Goal: Task Accomplishment & Management: Manage account settings

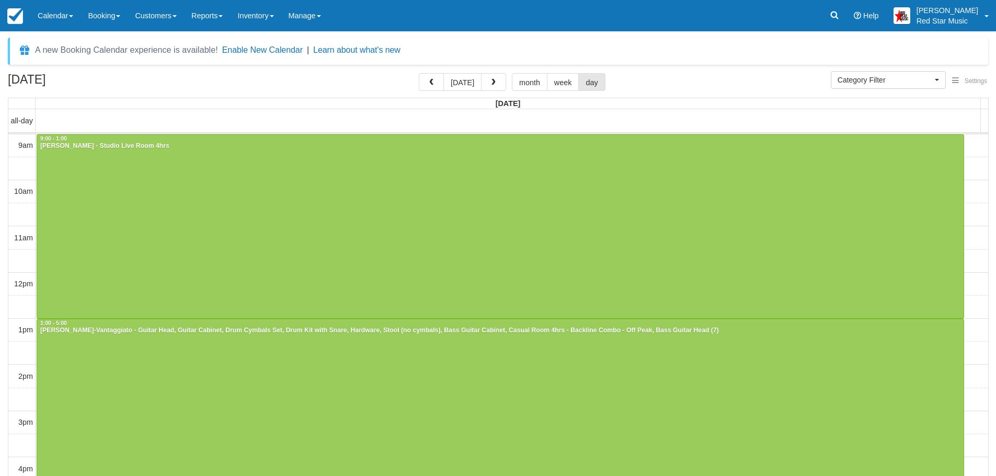
select select
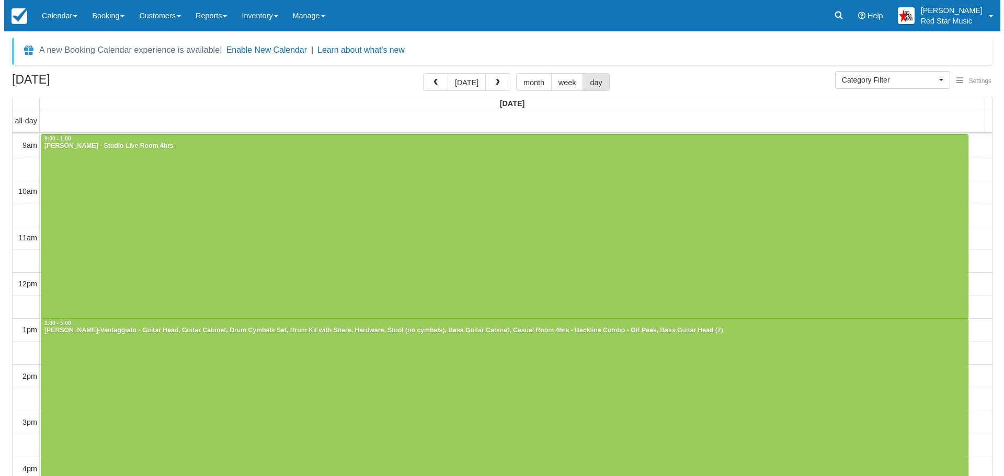
scroll to position [2, 0]
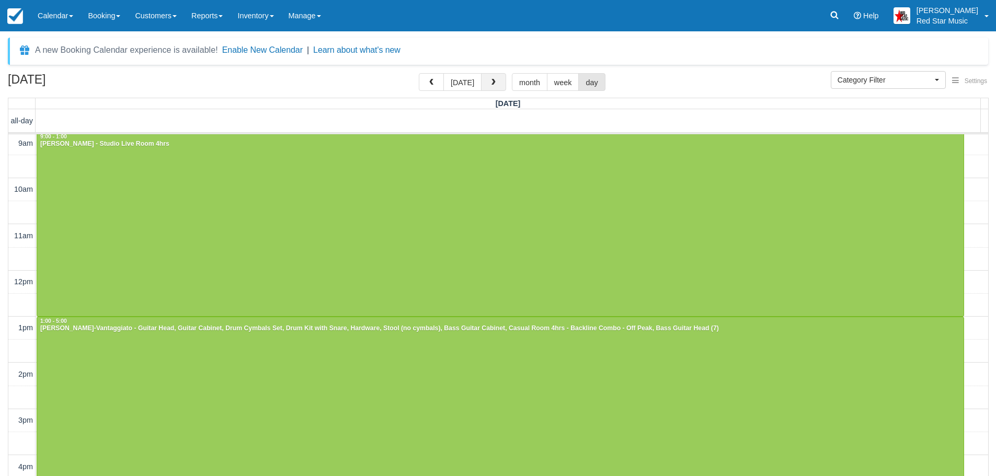
click at [490, 79] on span "button" at bounding box center [493, 82] width 7 height 7
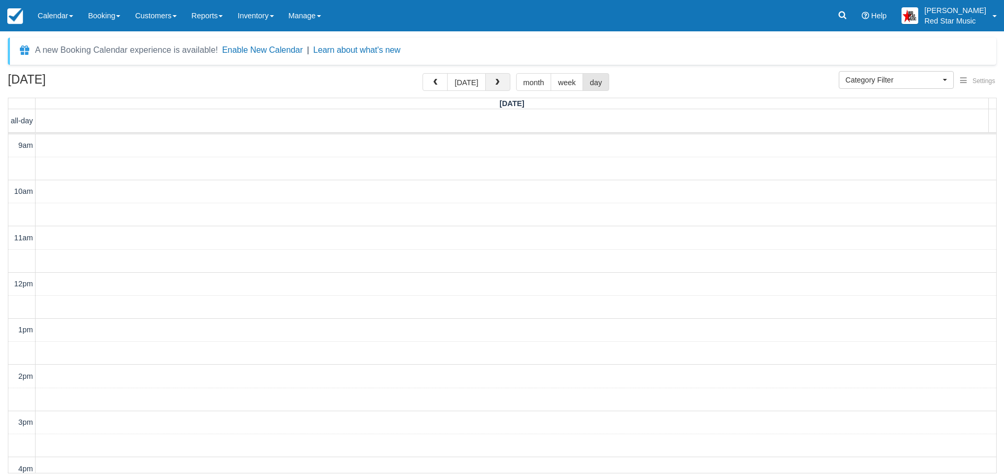
scroll to position [307, 0]
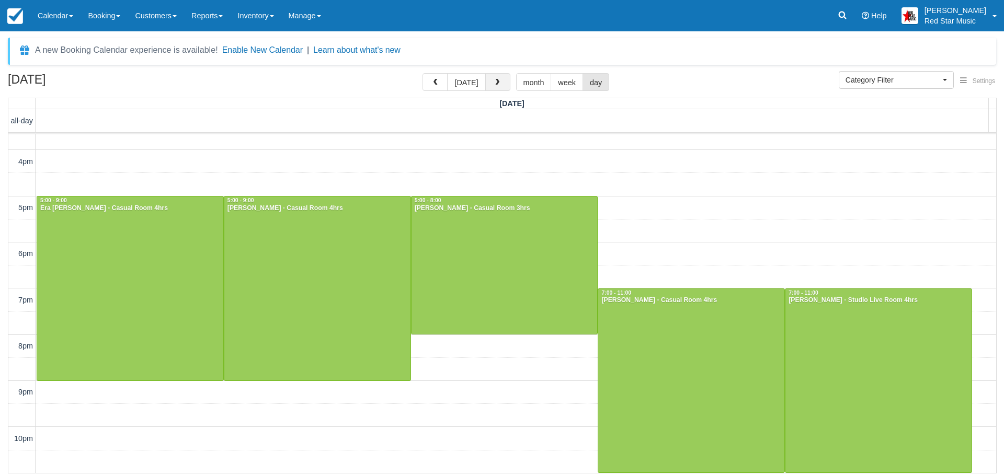
click at [490, 79] on button "button" at bounding box center [497, 82] width 25 height 18
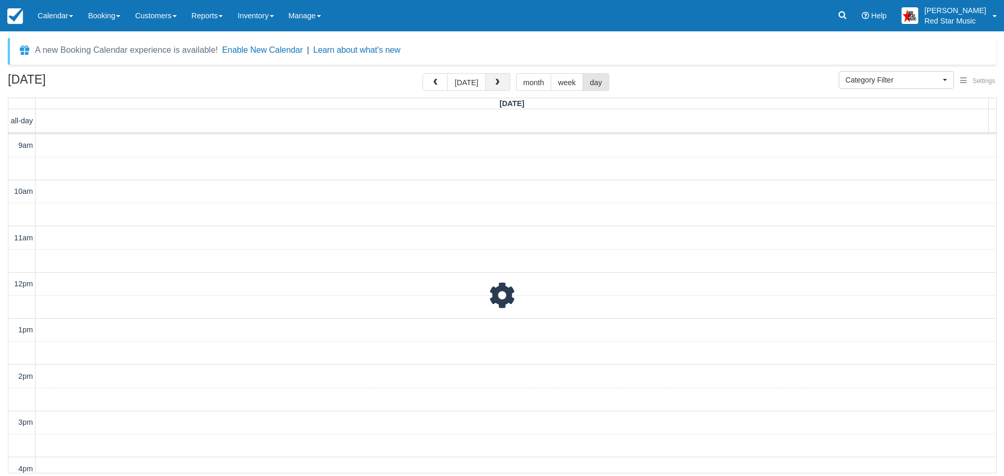
scroll to position [307, 0]
click at [490, 79] on button "button" at bounding box center [497, 82] width 25 height 18
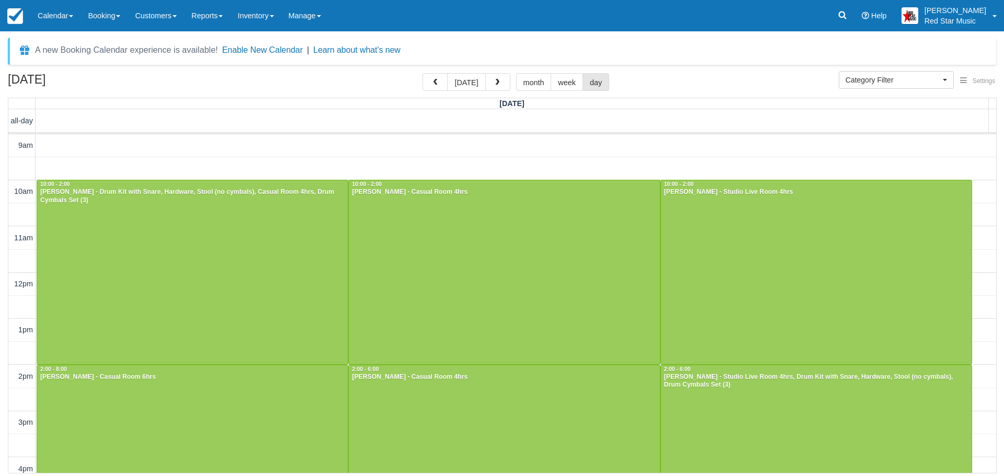
click at [490, 79] on button "button" at bounding box center [497, 82] width 25 height 18
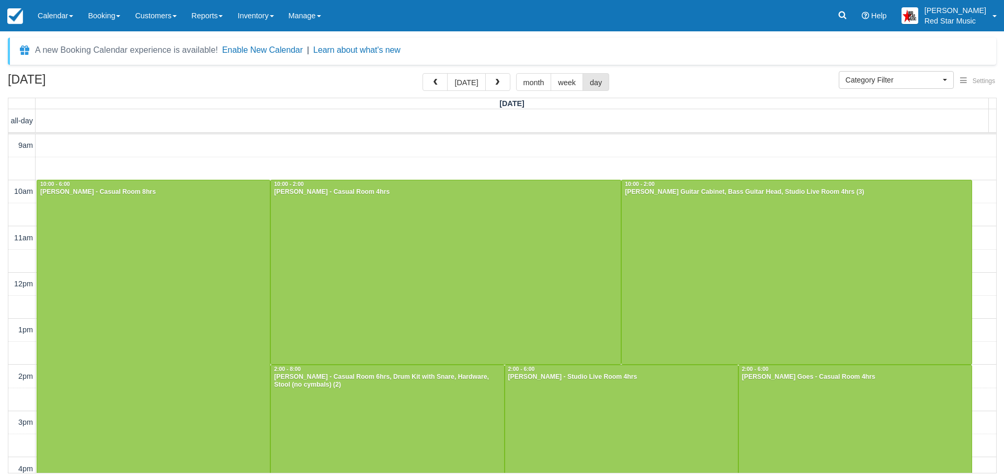
scroll to position [261, 0]
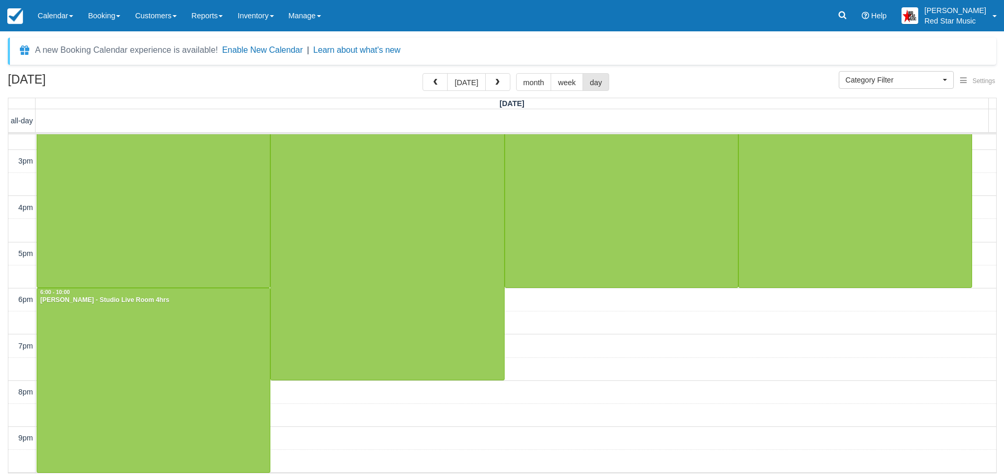
click at [490, 79] on button "button" at bounding box center [497, 82] width 25 height 18
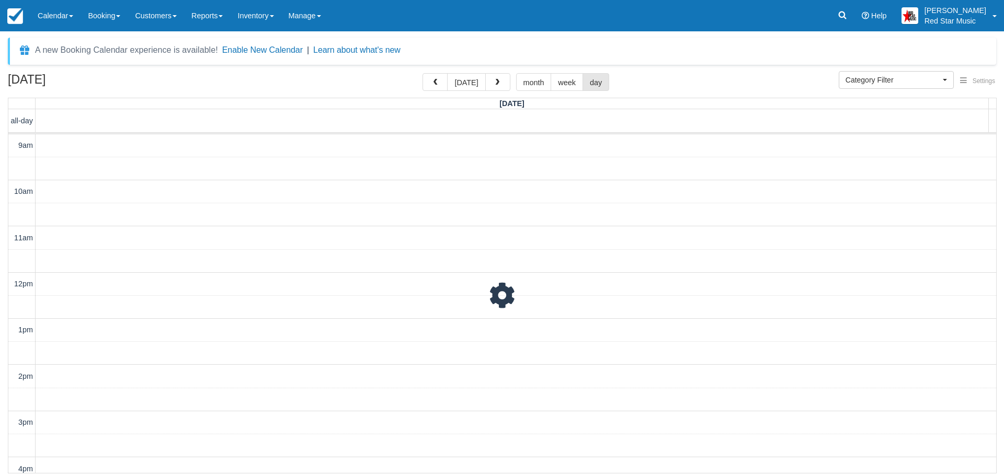
scroll to position [354, 0]
click at [490, 79] on button "button" at bounding box center [497, 82] width 25 height 18
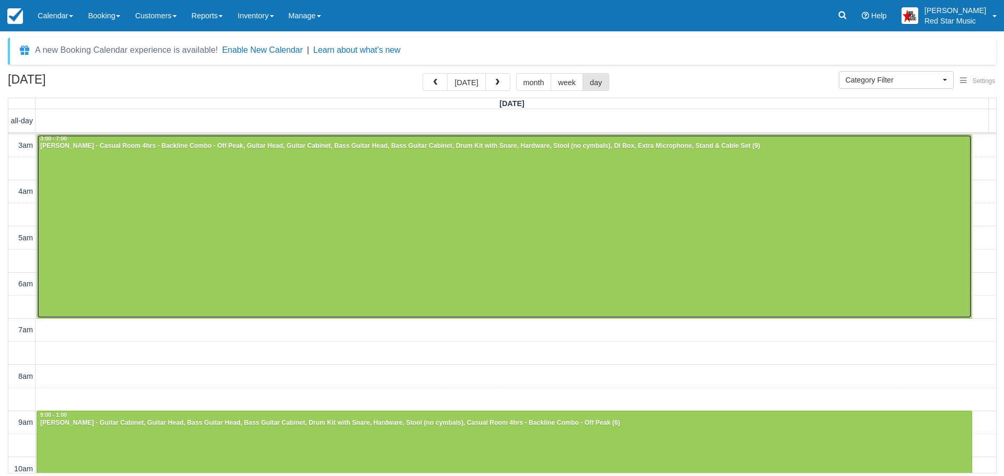
click at [385, 210] on div at bounding box center [504, 227] width 934 height 184
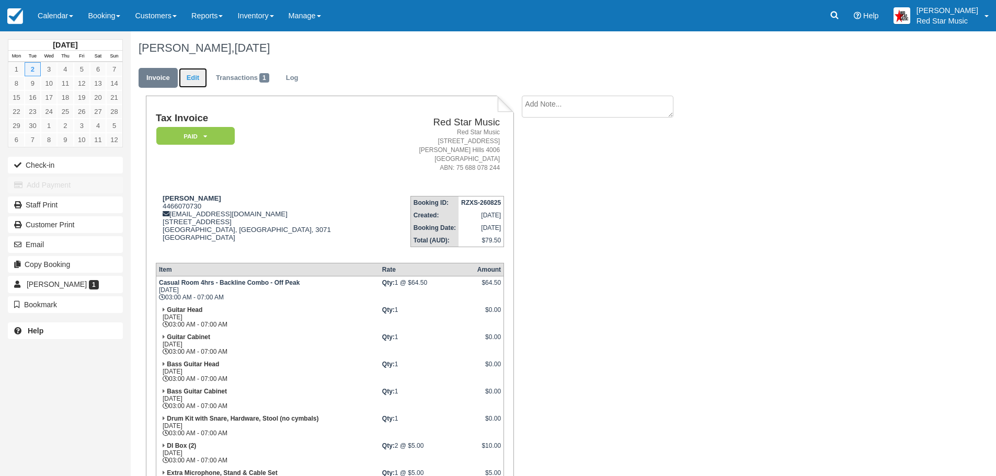
click at [194, 76] on link "Edit" at bounding box center [193, 78] width 28 height 20
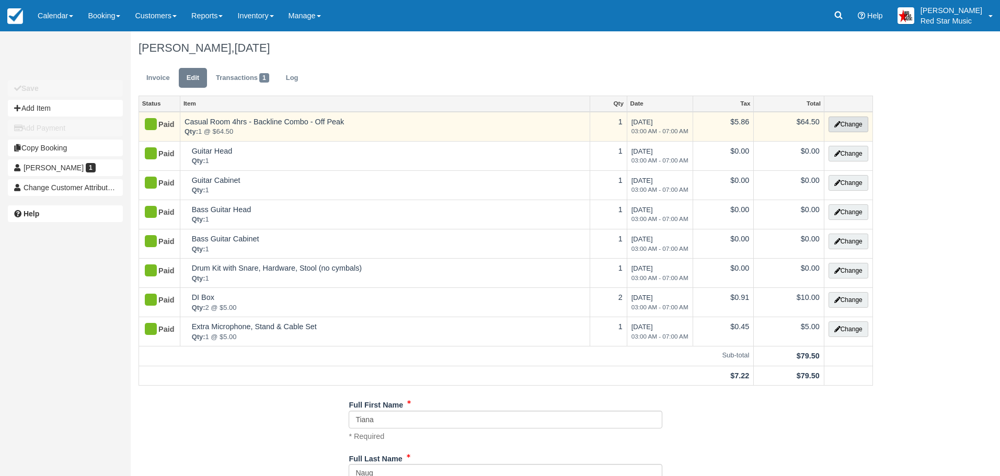
click at [849, 119] on button "Change" at bounding box center [849, 125] width 40 height 16
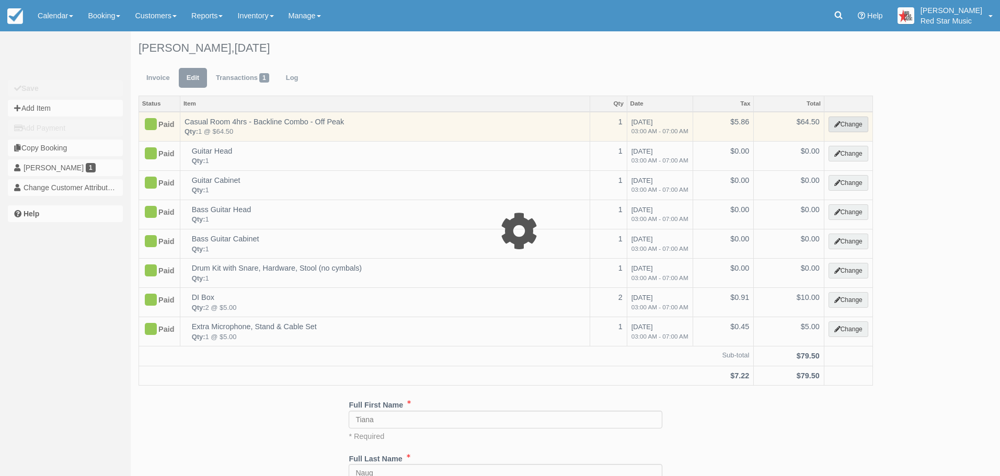
select select "5"
type input "64.50"
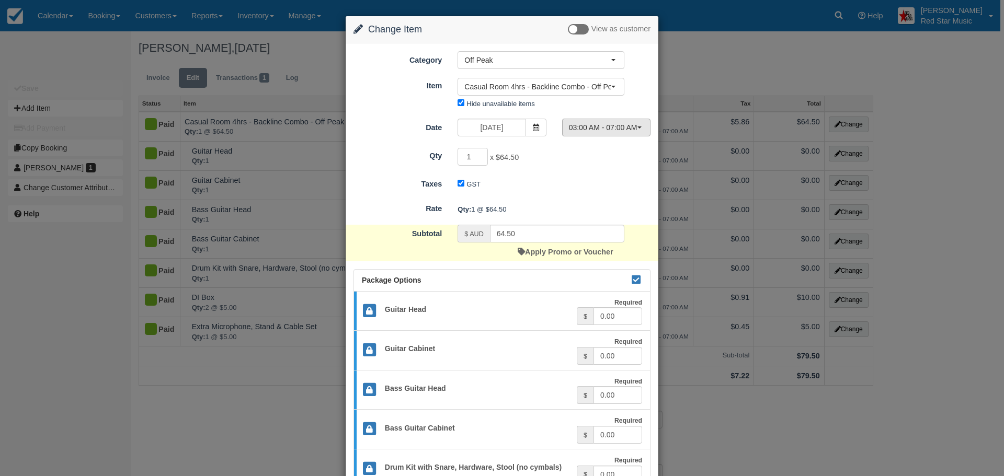
click at [615, 128] on span "03:00 AM - 07:00 AM" at bounding box center [603, 127] width 68 height 10
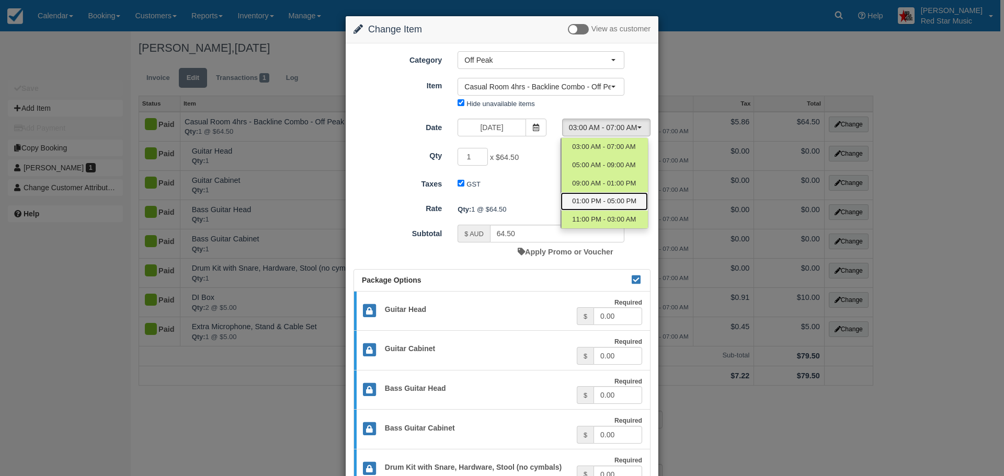
click at [616, 199] on span "01:00 PM - 05:00 PM" at bounding box center [604, 202] width 64 height 10
select select "3"
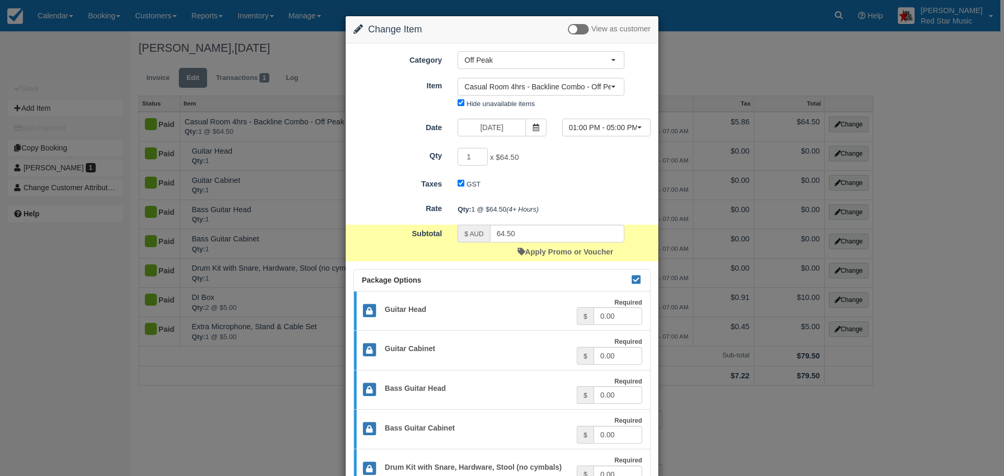
scroll to position [239, 0]
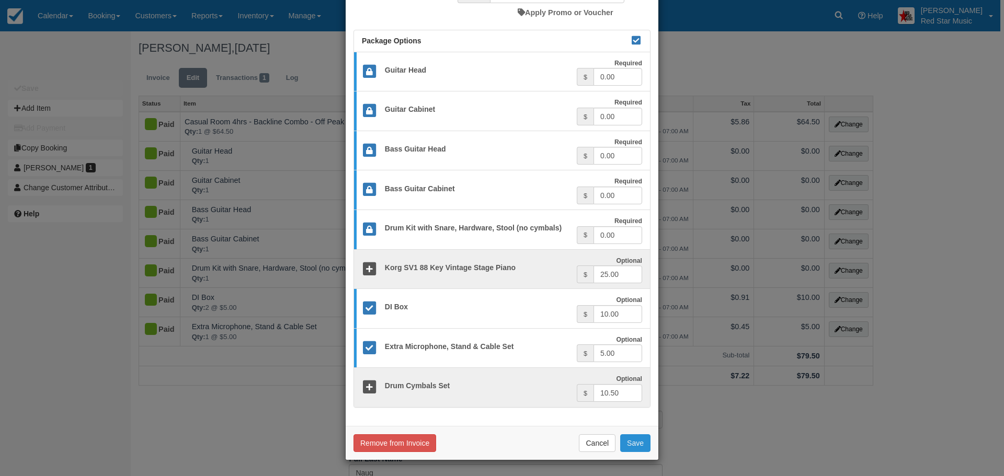
click at [631, 440] on button "Save" at bounding box center [635, 443] width 30 height 18
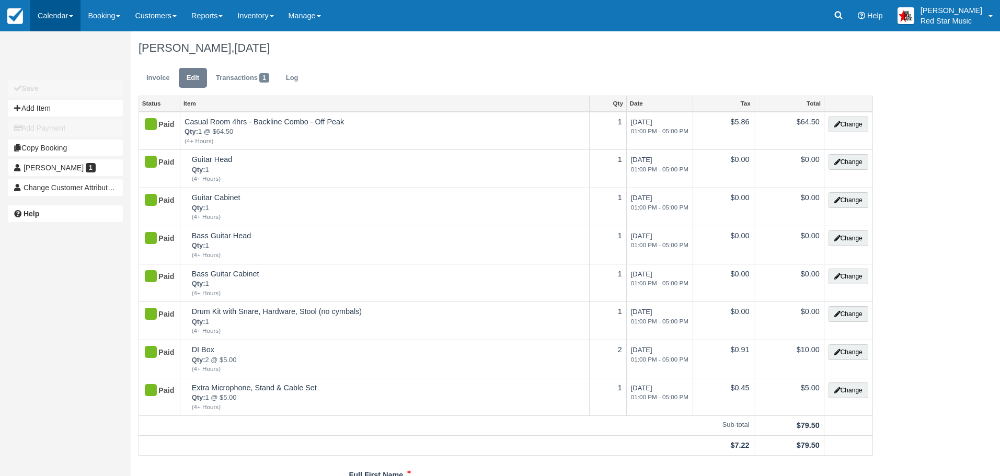
click at [53, 9] on link "Calendar" at bounding box center [55, 15] width 50 height 31
click at [51, 143] on link "Day" at bounding box center [72, 144] width 83 height 22
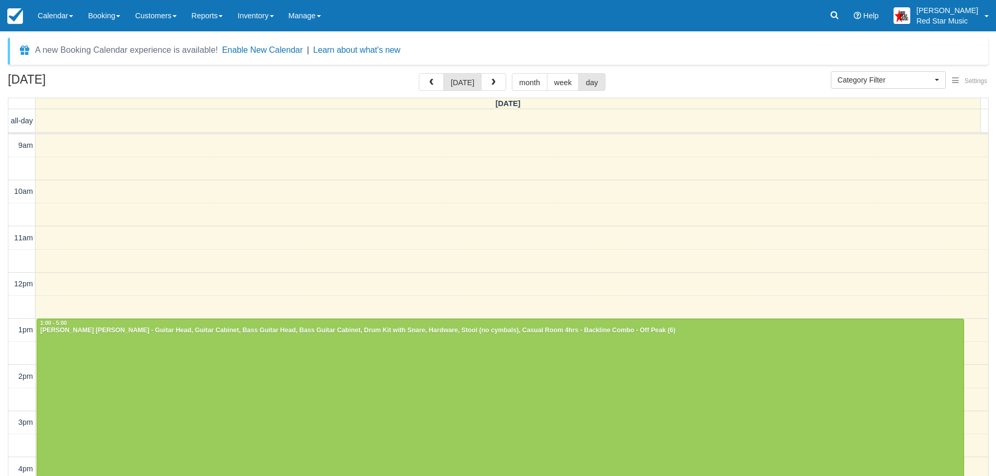
select select
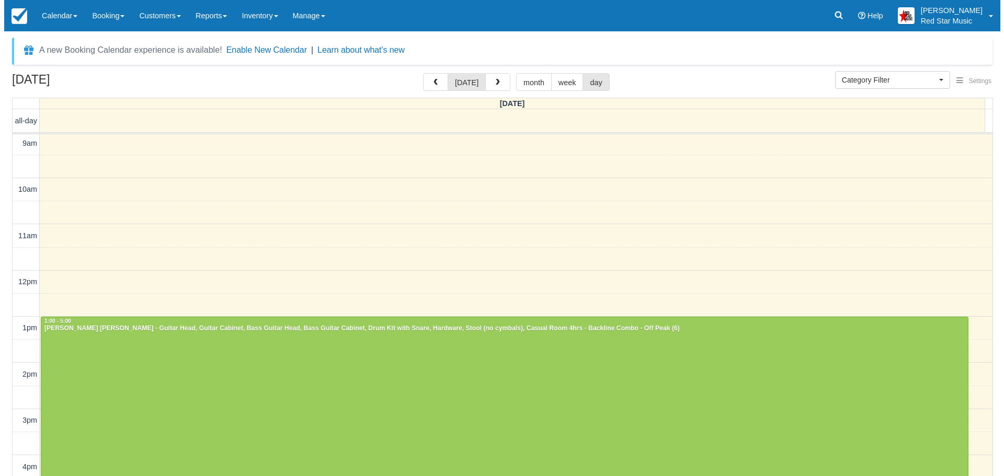
scroll to position [227, 0]
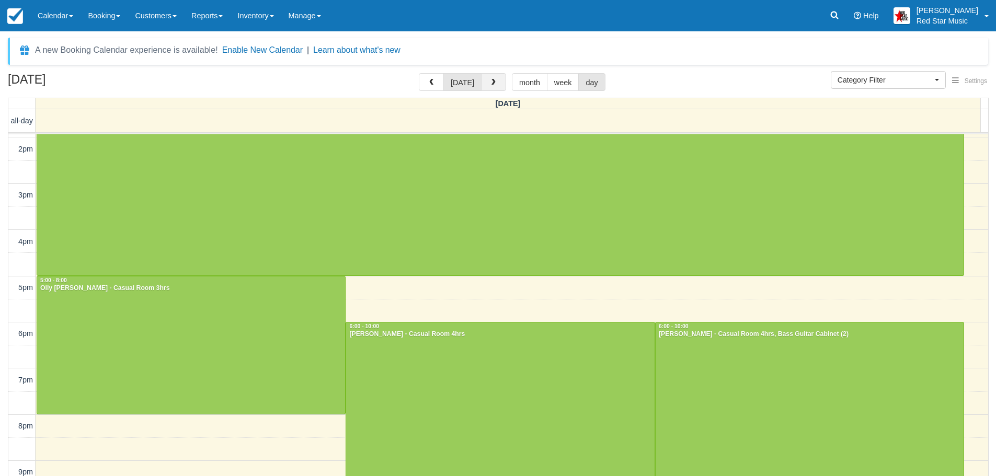
click at [491, 77] on button "button" at bounding box center [493, 82] width 25 height 18
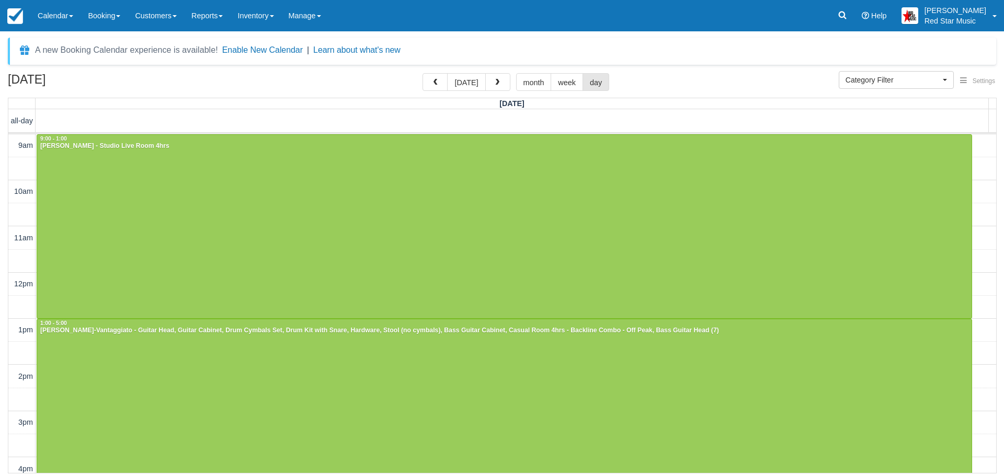
scroll to position [261, 0]
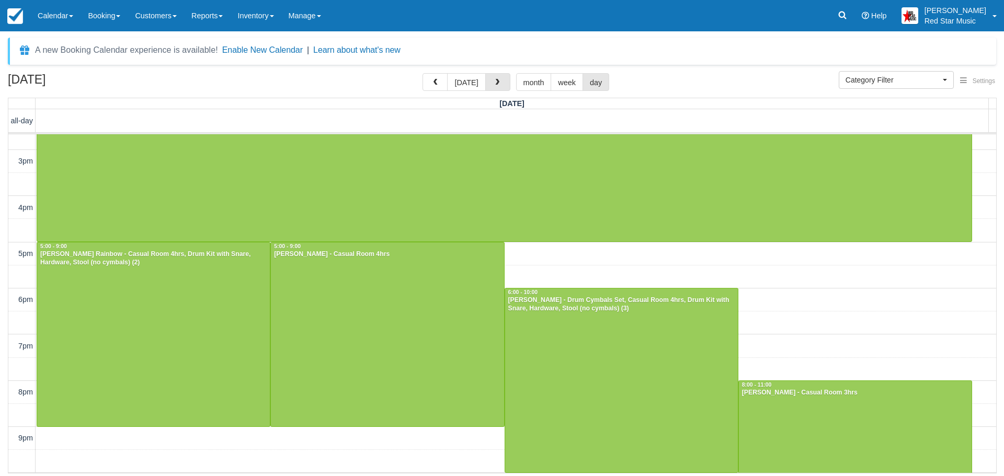
click at [491, 77] on button "button" at bounding box center [497, 82] width 25 height 18
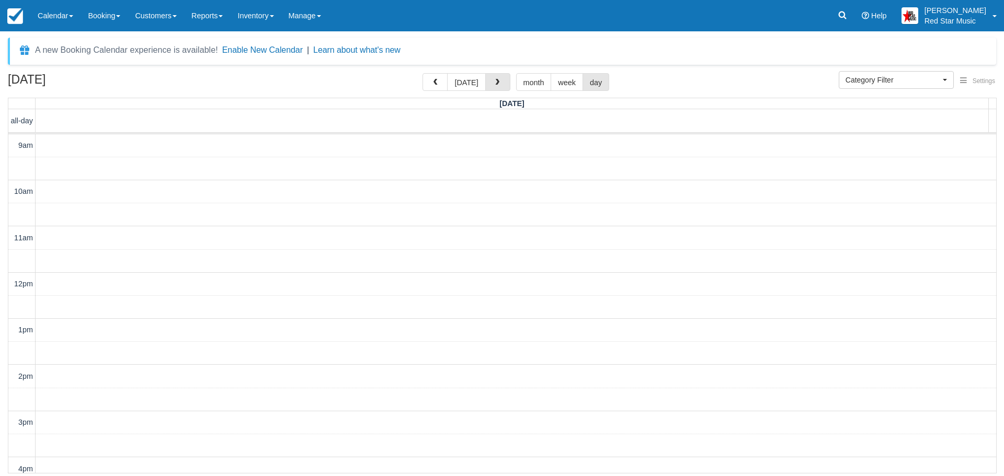
click at [491, 77] on button "button" at bounding box center [497, 82] width 25 height 18
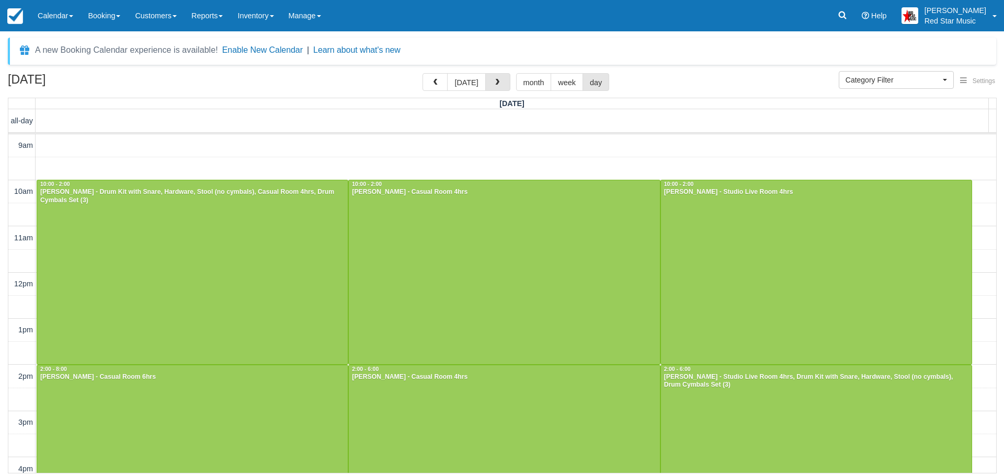
click at [491, 77] on button "button" at bounding box center [497, 82] width 25 height 18
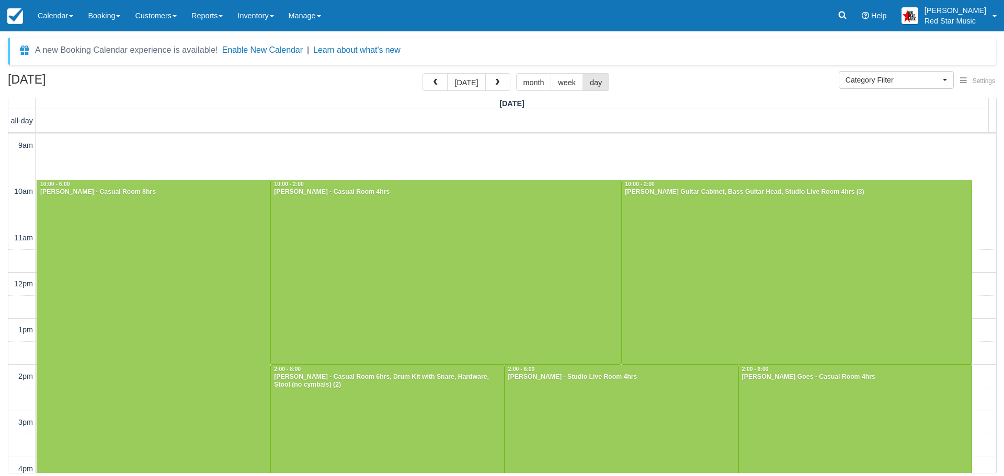
click at [491, 77] on button "button" at bounding box center [497, 82] width 25 height 18
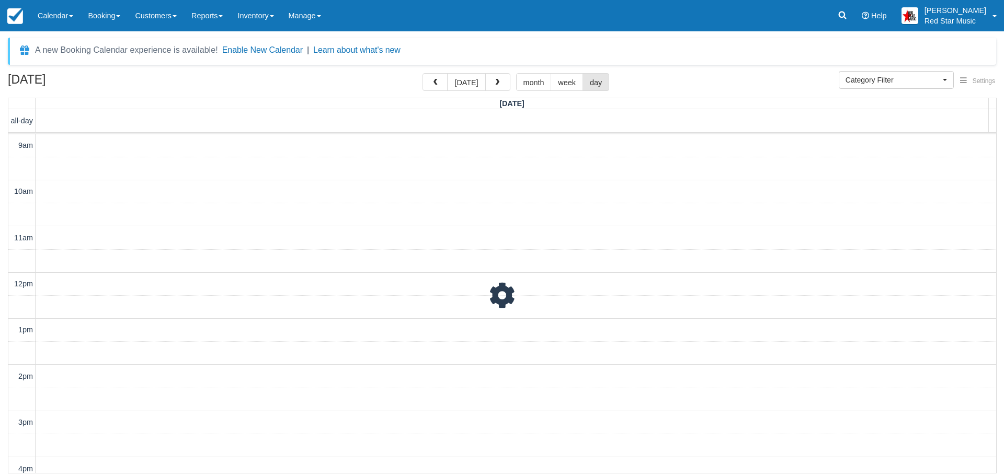
scroll to position [354, 0]
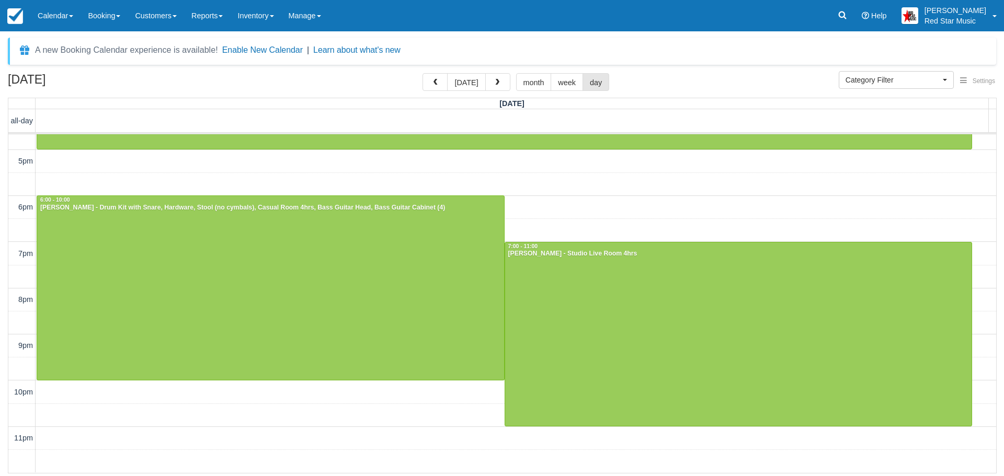
click at [491, 77] on button "button" at bounding box center [497, 82] width 25 height 18
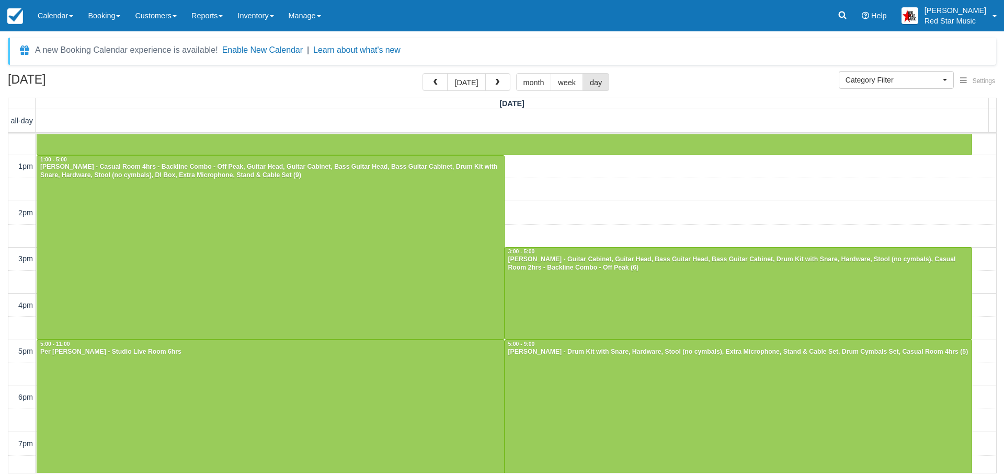
scroll to position [165, 0]
